Goal: Task Accomplishment & Management: Manage account settings

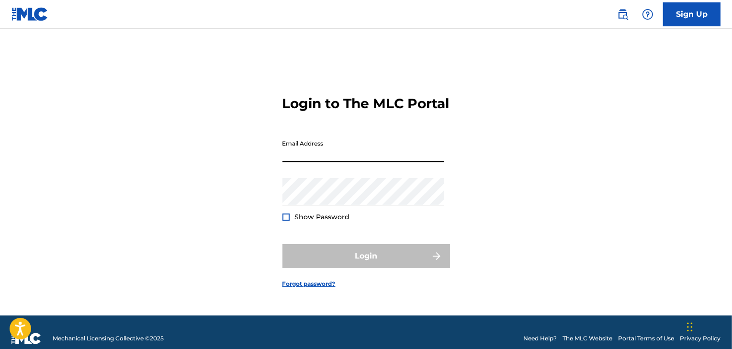
click at [357, 162] on input "Email Address" at bounding box center [364, 148] width 162 height 27
type input "[EMAIL_ADDRESS][DOMAIN_NAME]"
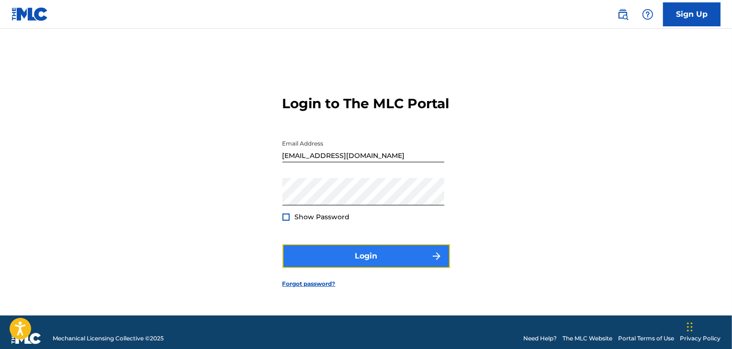
click at [367, 268] on button "Login" at bounding box center [367, 256] width 168 height 24
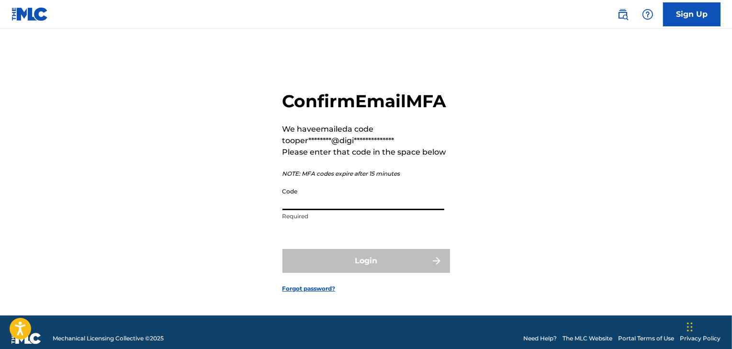
click at [348, 210] on input "Code" at bounding box center [364, 196] width 162 height 27
paste input "206195"
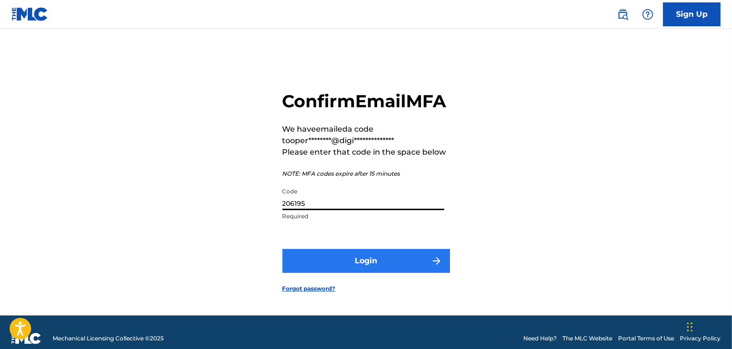
type input "206195"
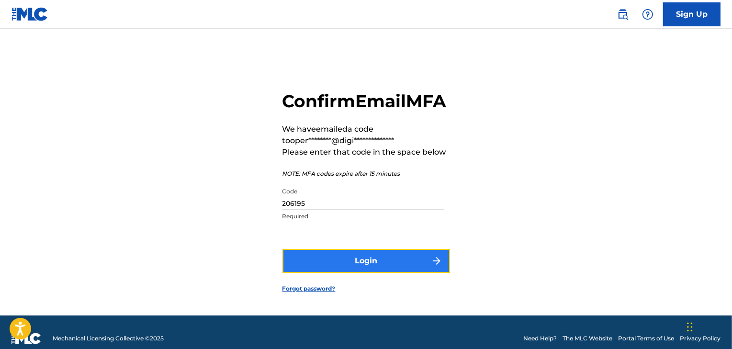
click at [327, 273] on button "Login" at bounding box center [367, 261] width 168 height 24
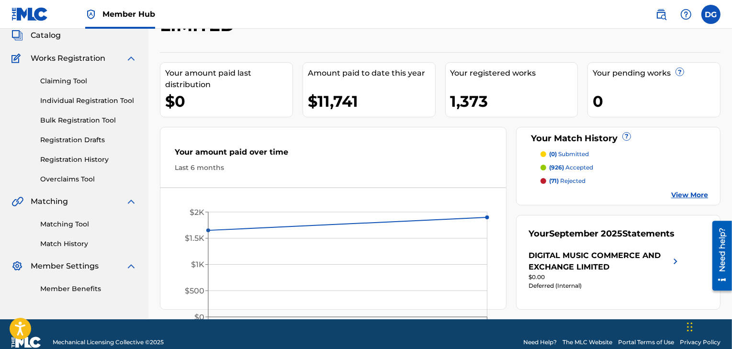
scroll to position [60, 0]
